Goal: Find specific page/section: Find specific page/section

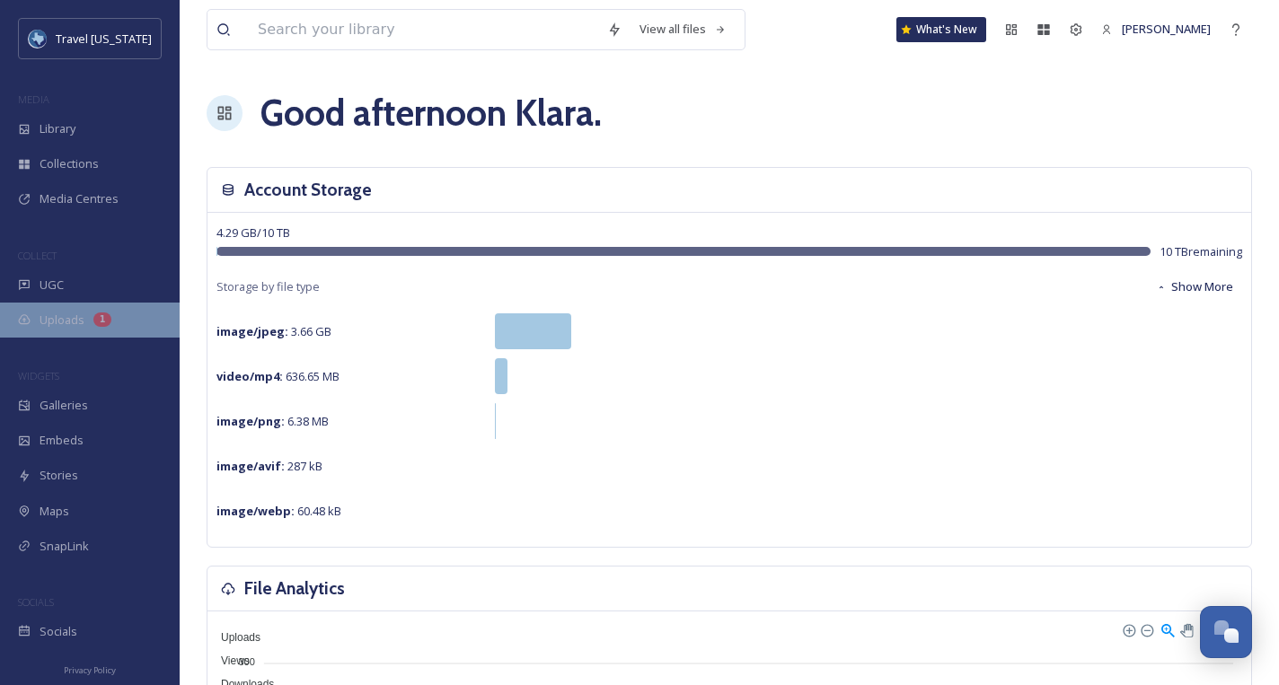
click at [78, 309] on div "Uploads 1" at bounding box center [90, 320] width 180 height 35
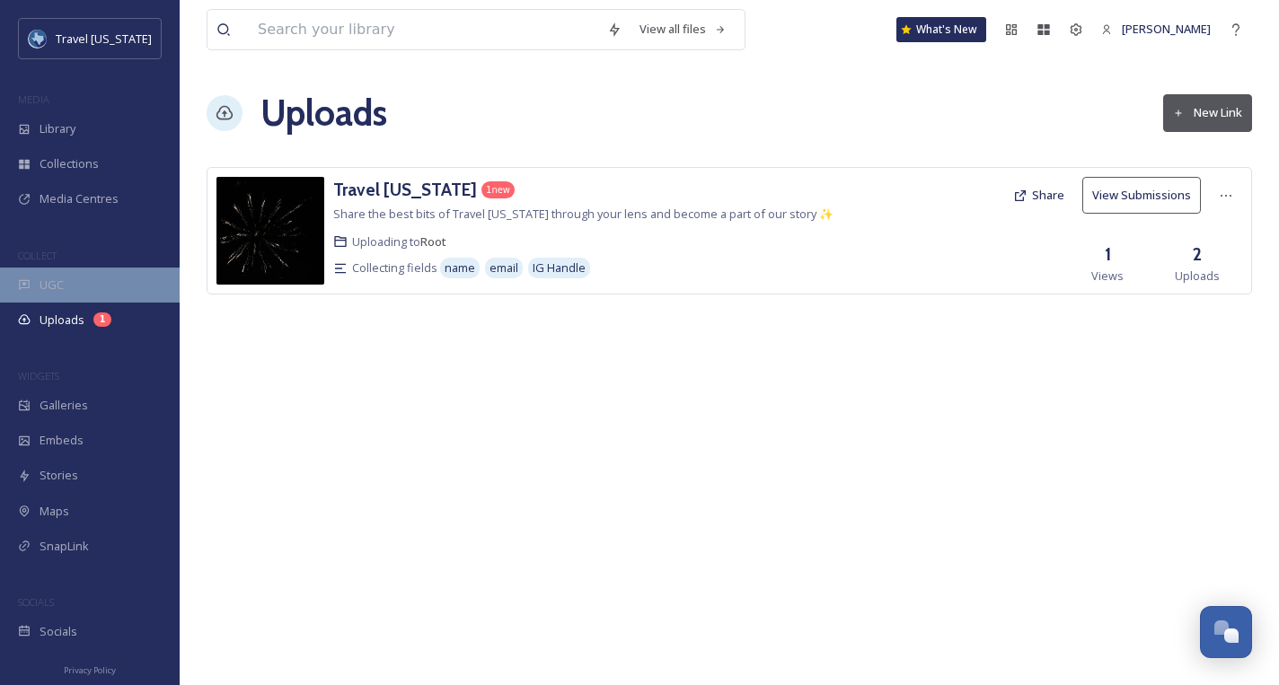
click at [91, 286] on div "UGC" at bounding box center [90, 285] width 180 height 35
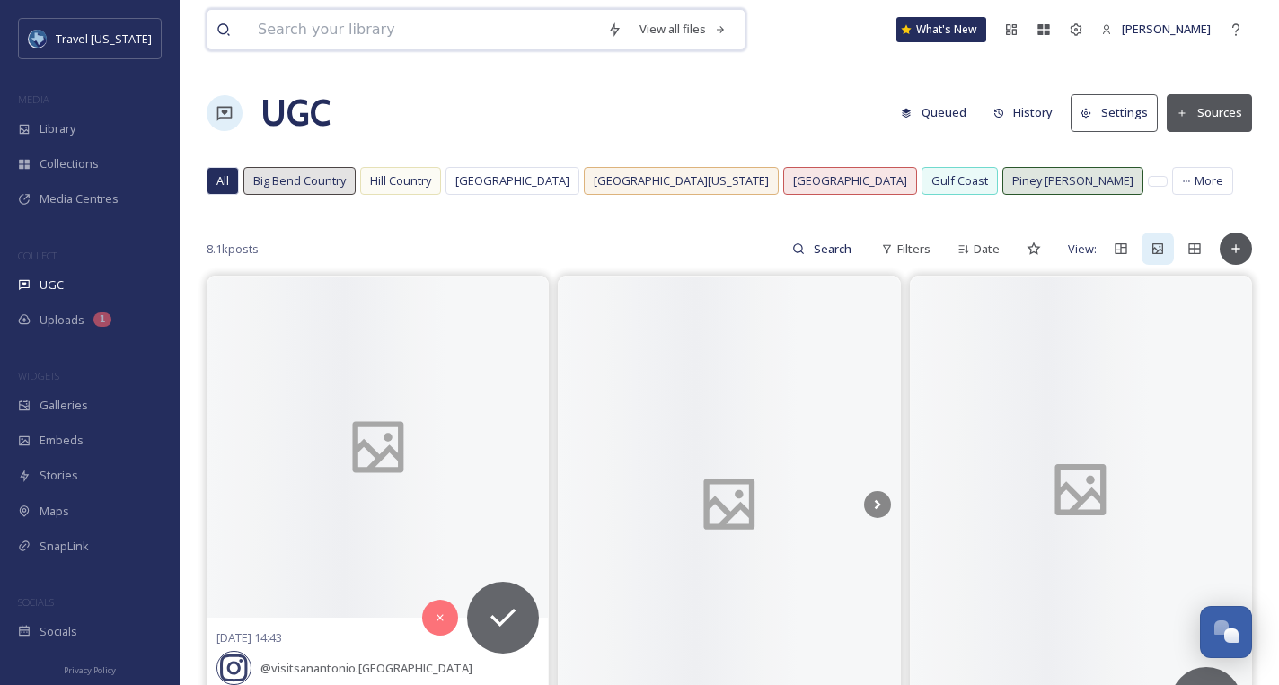
click at [307, 28] on input at bounding box center [423, 30] width 349 height 40
